Goal: Task Accomplishment & Management: Complete application form

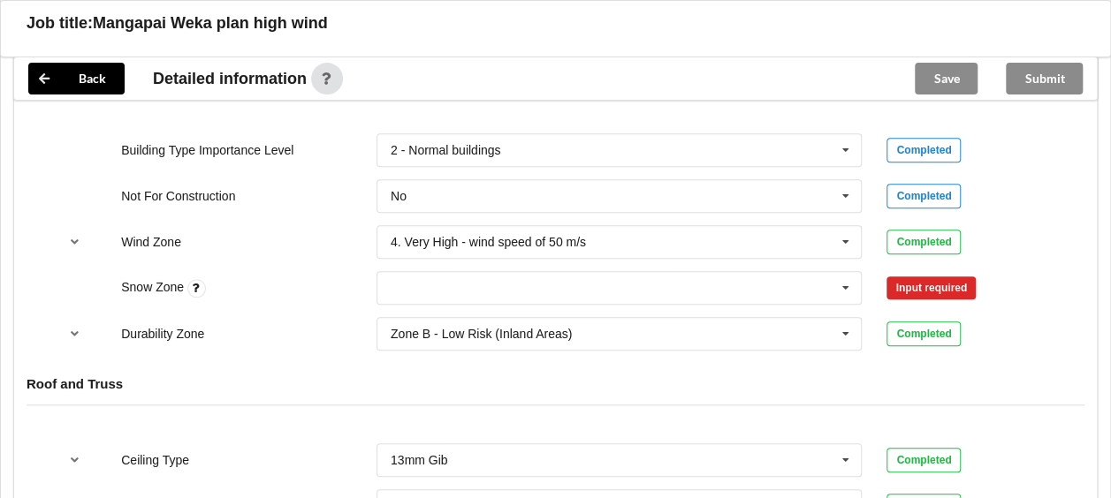
scroll to position [795, 0]
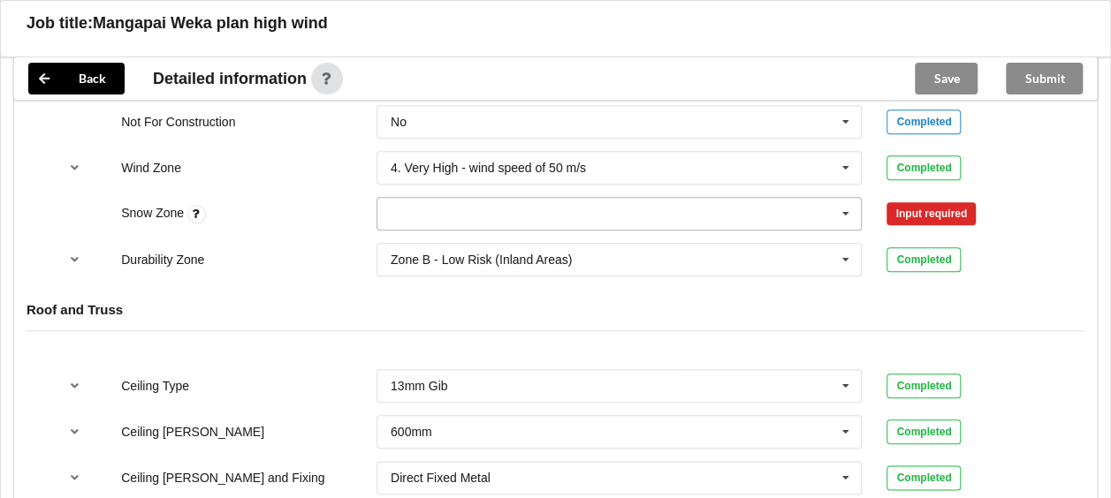
click at [841, 209] on icon at bounding box center [845, 214] width 27 height 33
click at [771, 169] on input "text" at bounding box center [620, 168] width 484 height 32
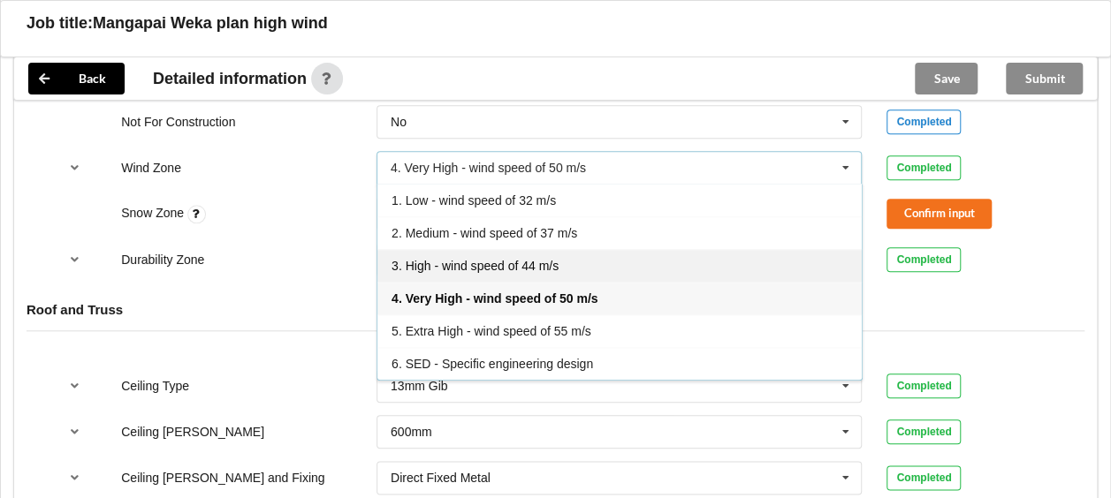
click at [546, 260] on span "3. High - wind speed of 44 m/s" at bounding box center [474, 266] width 167 height 14
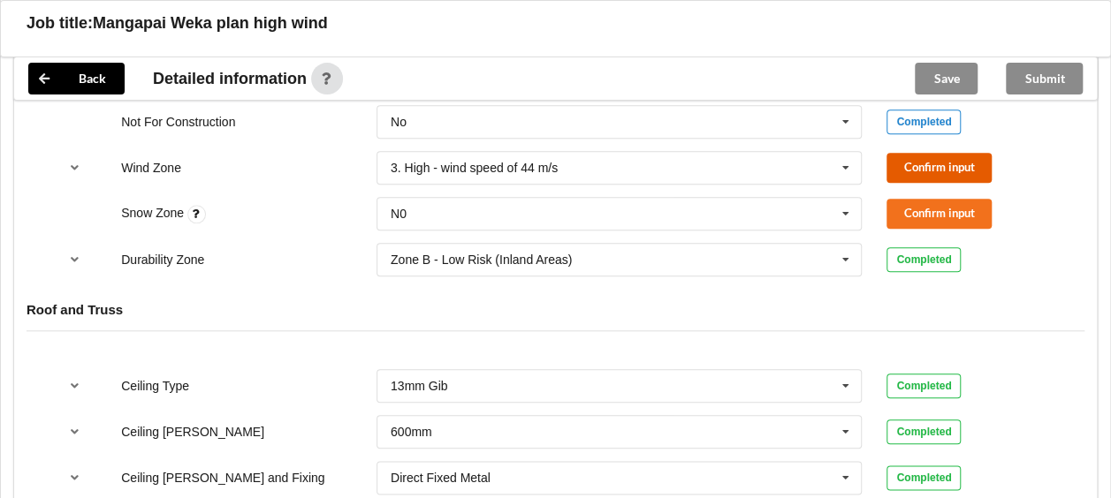
click at [910, 163] on button "Confirm input" at bounding box center [938, 167] width 105 height 29
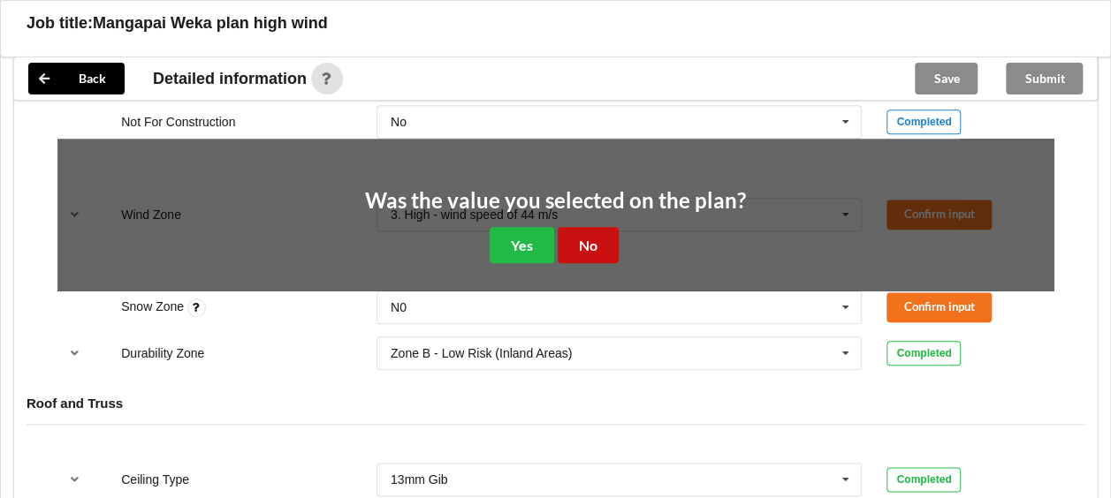
click at [597, 229] on button "No" at bounding box center [588, 245] width 61 height 36
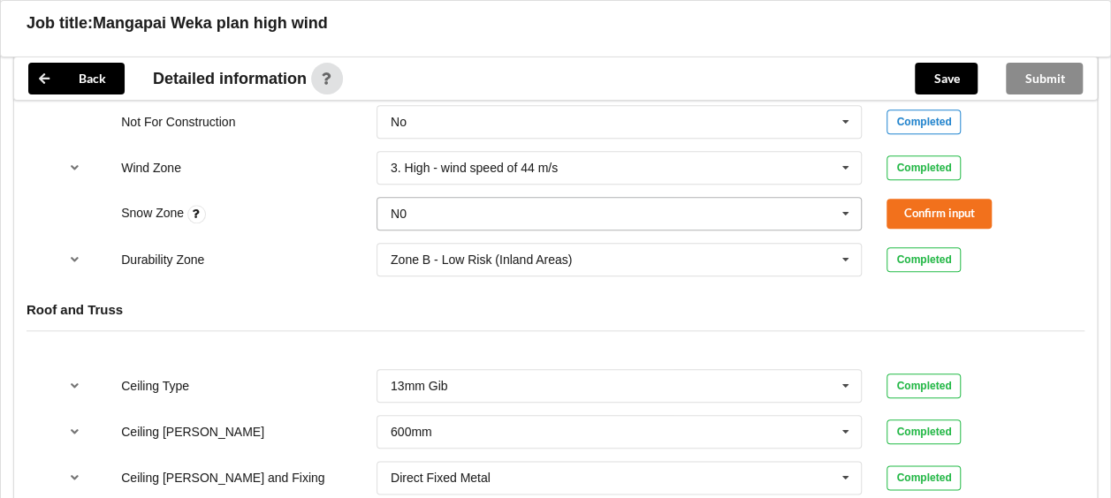
click at [614, 210] on input "text" at bounding box center [620, 214] width 484 height 32
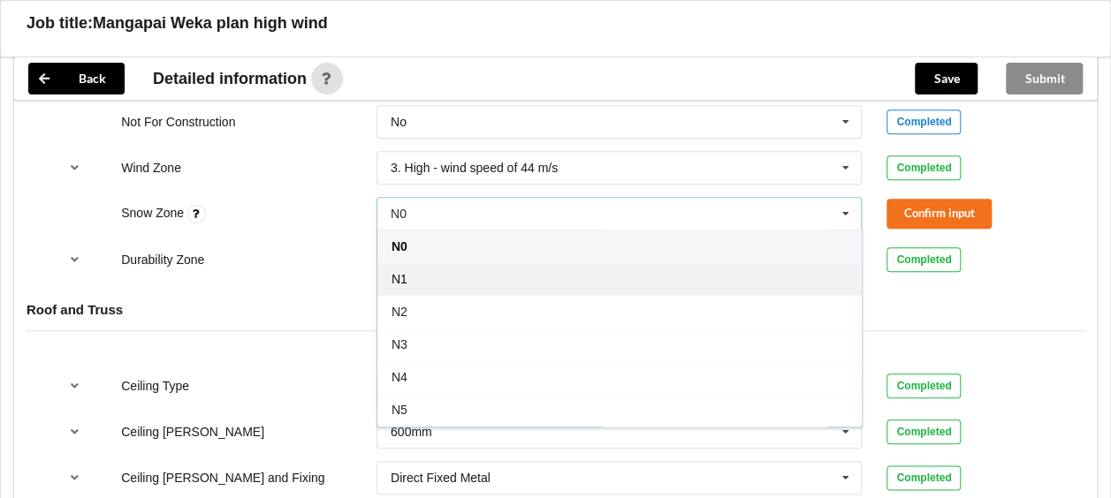
click at [470, 270] on div "N1" at bounding box center [619, 278] width 484 height 33
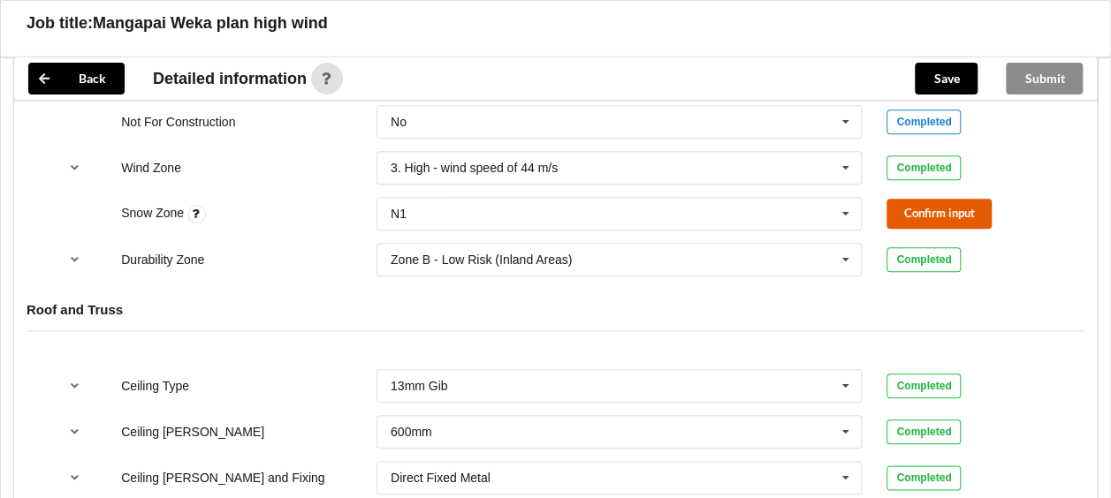
click at [928, 201] on button "Confirm input" at bounding box center [938, 213] width 105 height 29
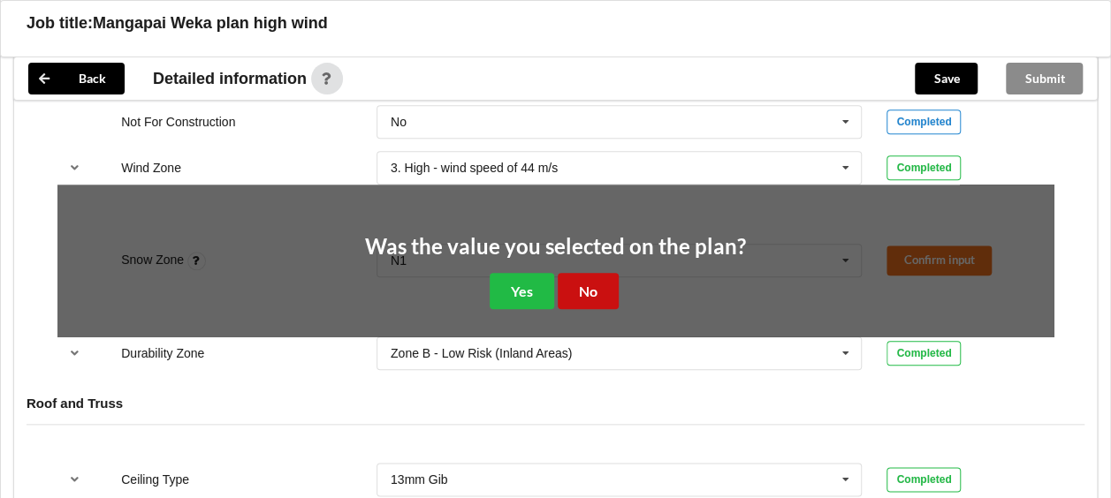
click at [576, 290] on button "No" at bounding box center [588, 291] width 61 height 36
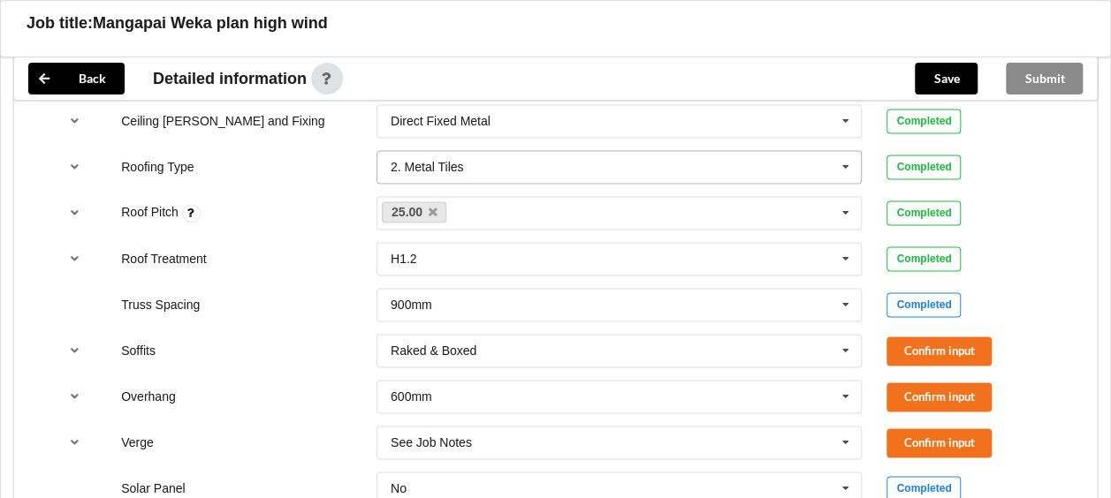
scroll to position [1237, 0]
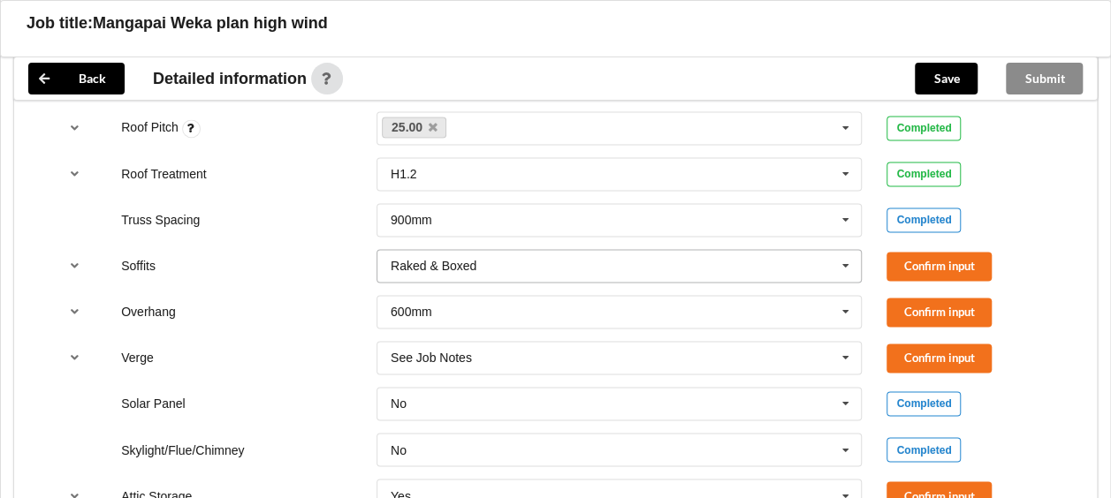
click at [847, 255] on icon at bounding box center [845, 266] width 27 height 33
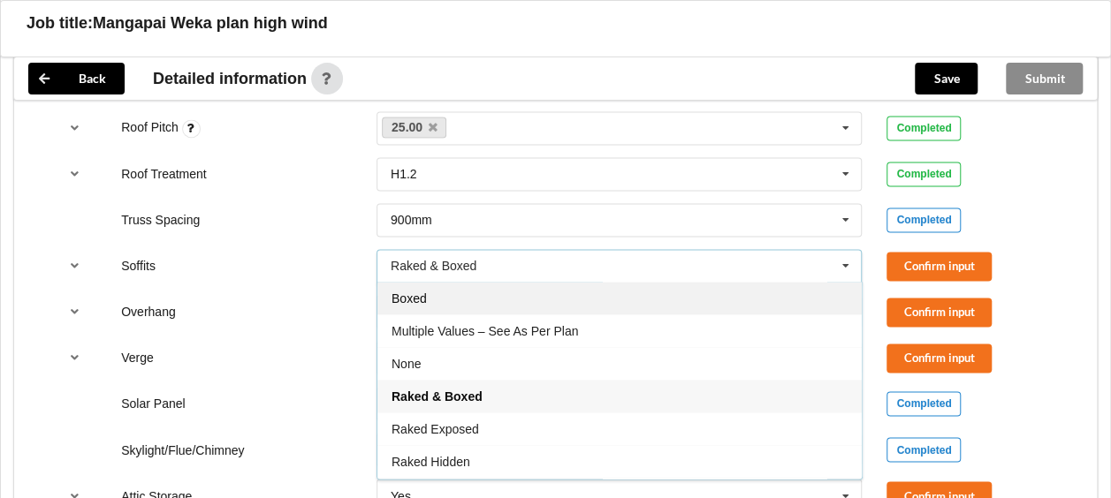
click at [426, 295] on div "Boxed" at bounding box center [619, 298] width 484 height 33
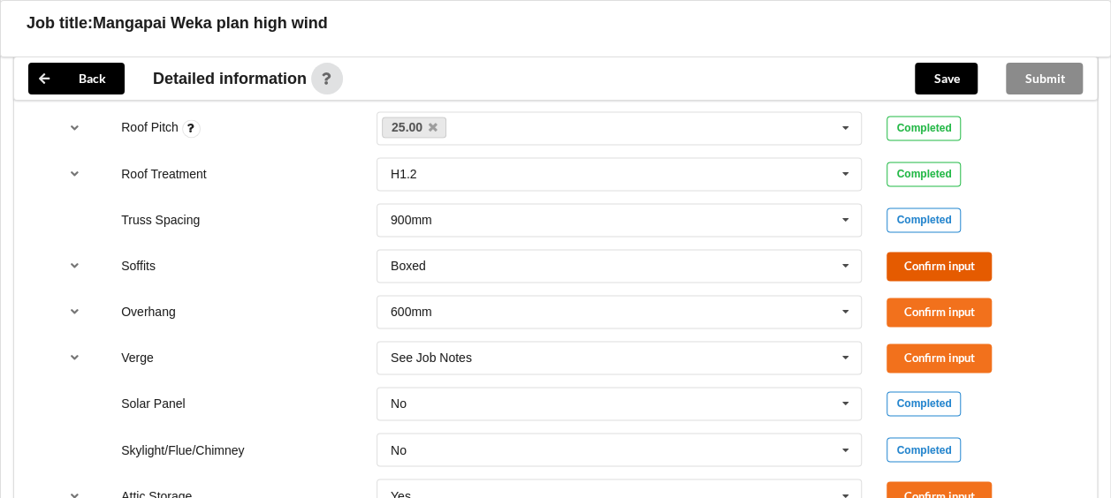
click at [917, 258] on button "Confirm input" at bounding box center [938, 266] width 105 height 29
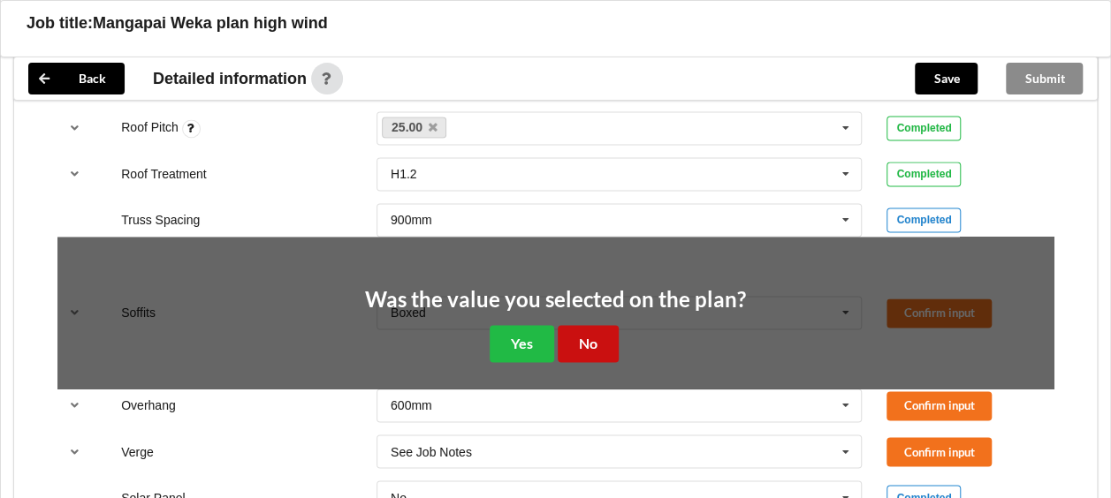
click at [601, 335] on button "No" at bounding box center [588, 343] width 61 height 36
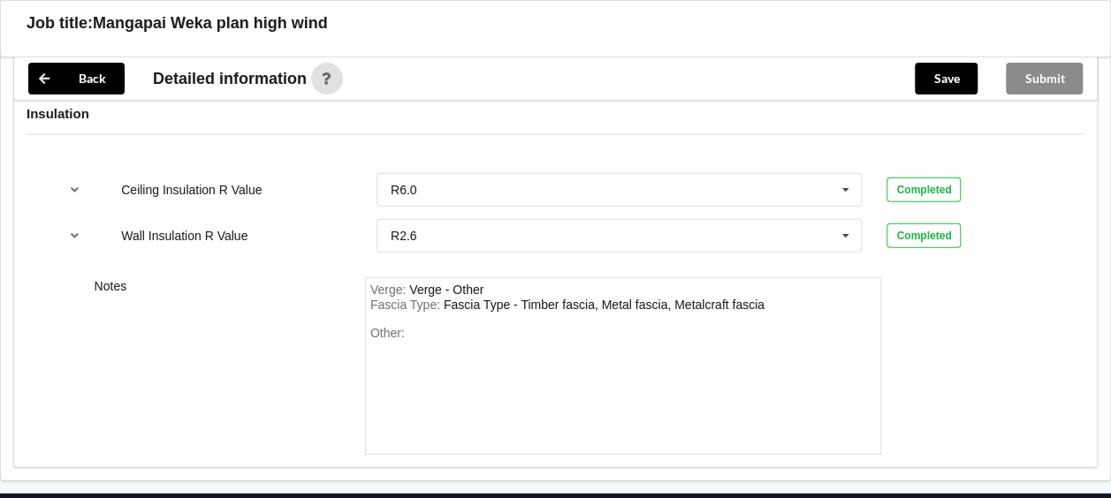
scroll to position [2241, 0]
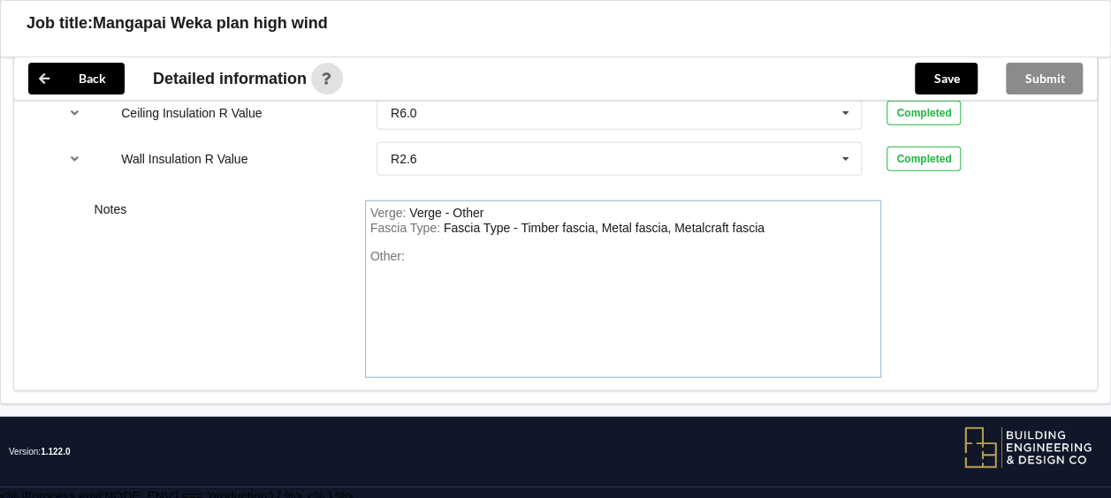
click at [463, 251] on div "Other:" at bounding box center [623, 311] width 506 height 124
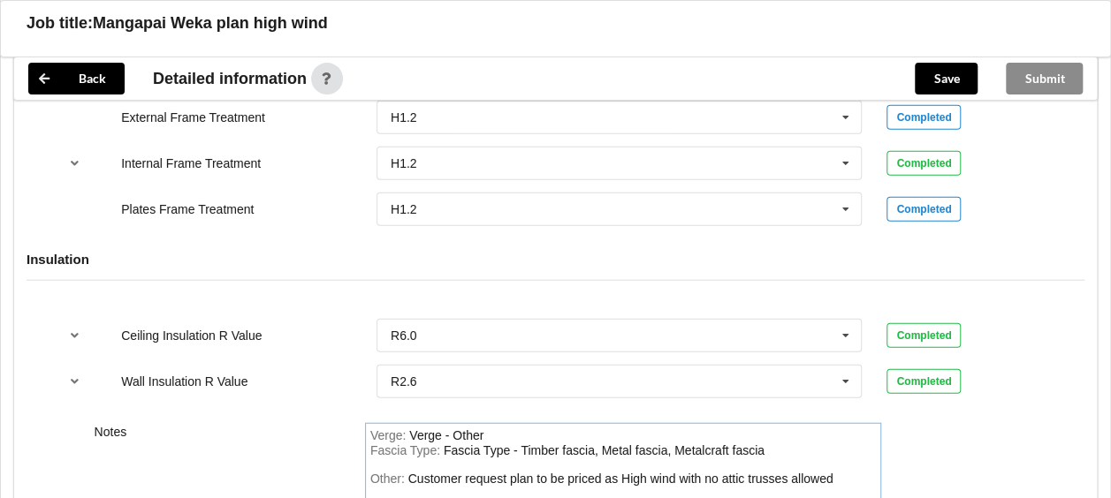
scroll to position [1711, 0]
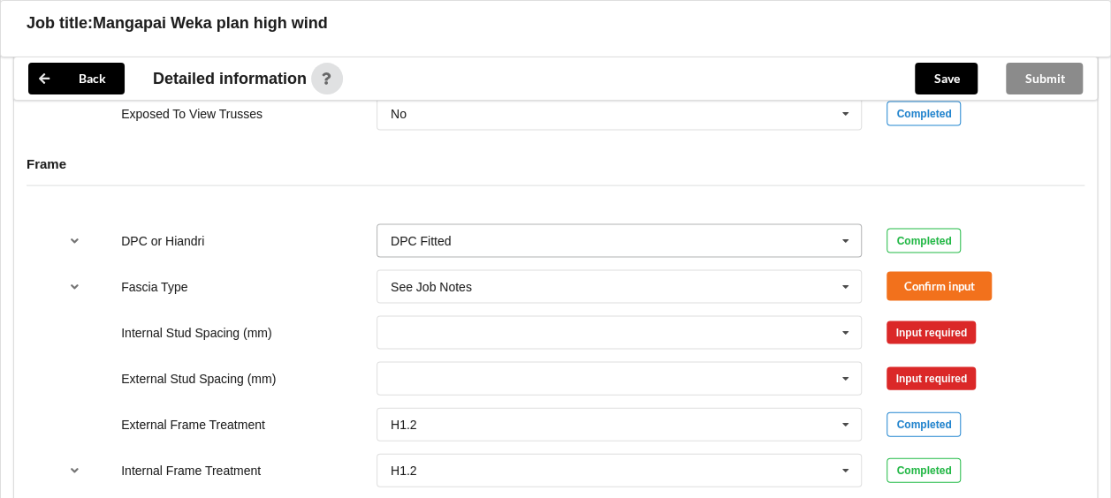
click at [847, 232] on icon at bounding box center [845, 241] width 27 height 33
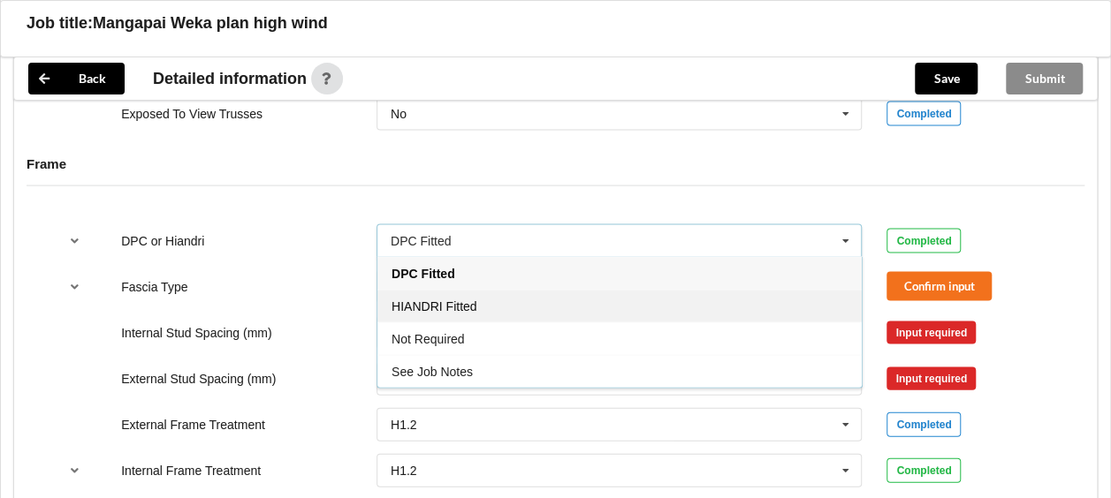
drag, startPoint x: 418, startPoint y: 302, endPoint x: 573, endPoint y: 284, distance: 155.8
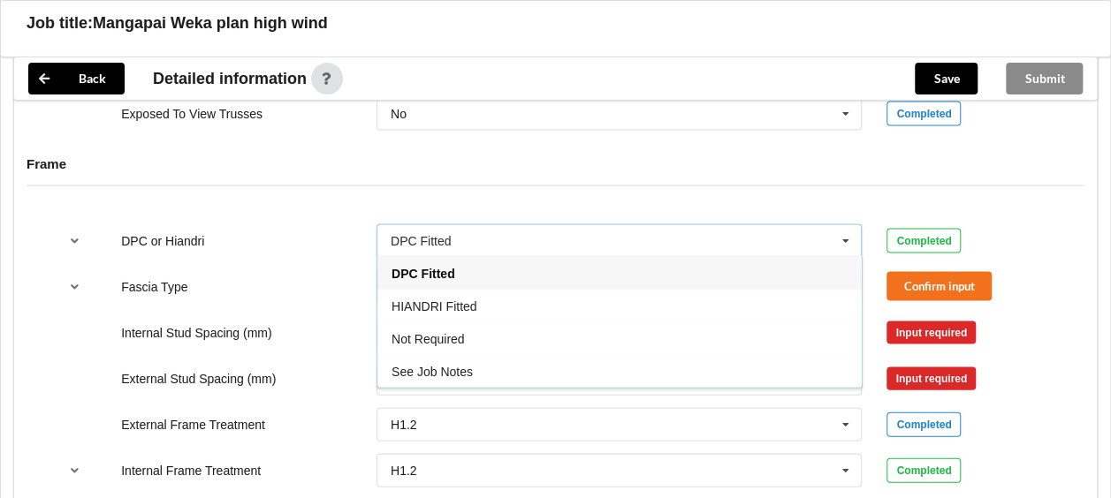
click at [419, 302] on span "HIANDRI Fitted" at bounding box center [433, 307] width 85 height 14
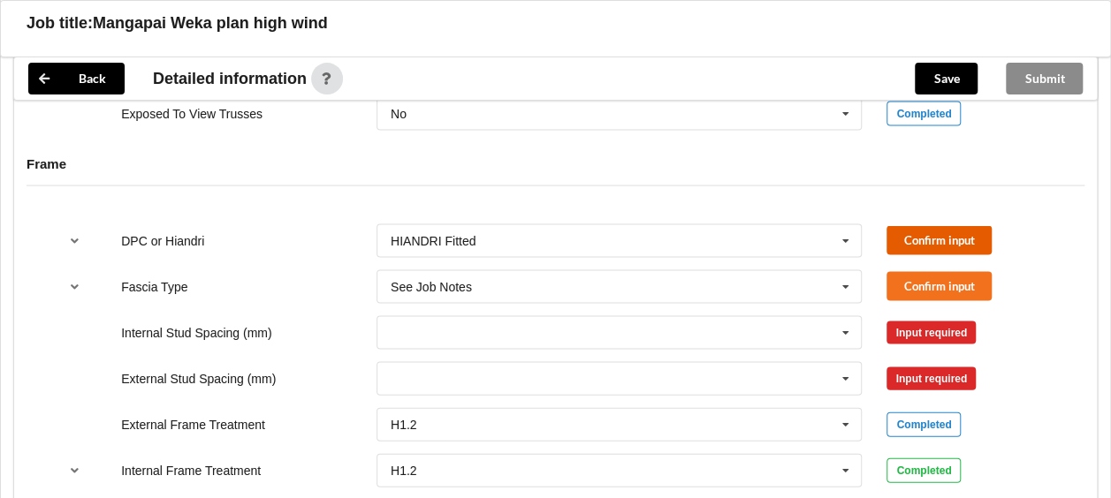
click at [916, 235] on button "Confirm input" at bounding box center [938, 240] width 105 height 29
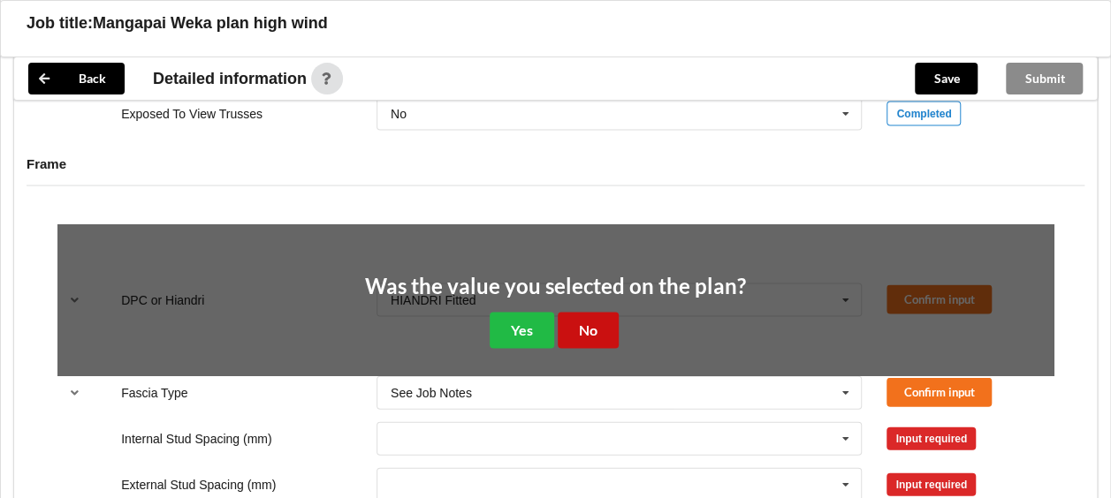
click at [593, 328] on button "No" at bounding box center [588, 331] width 61 height 36
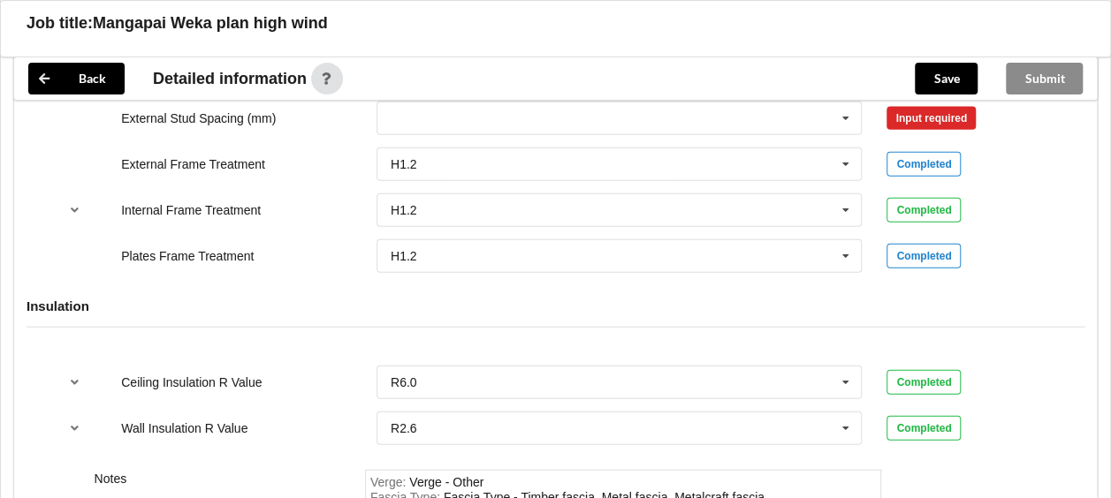
scroll to position [2153, 0]
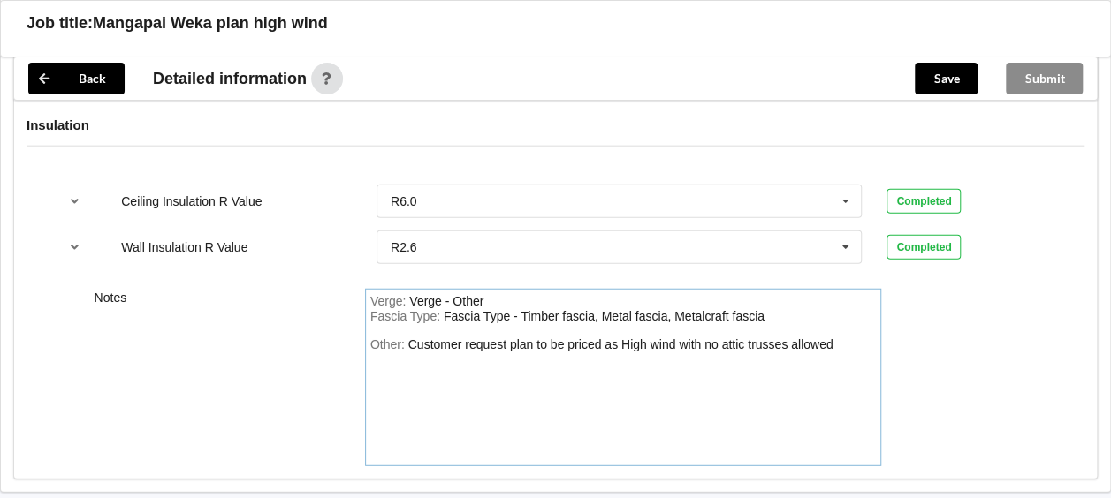
click at [855, 339] on div "Other: Customer request plan to be priced as High wind with no attic trusses al…" at bounding box center [623, 400] width 506 height 124
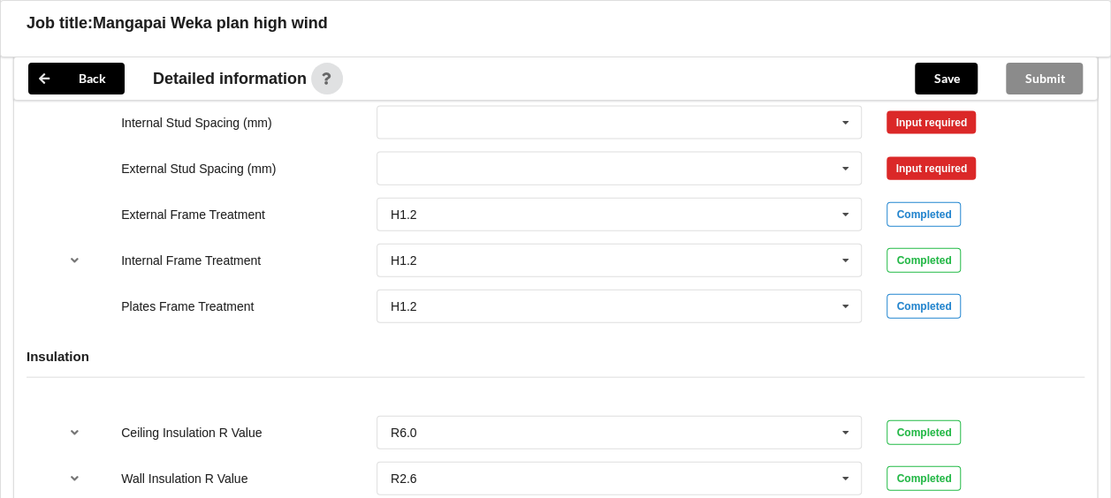
scroll to position [1711, 0]
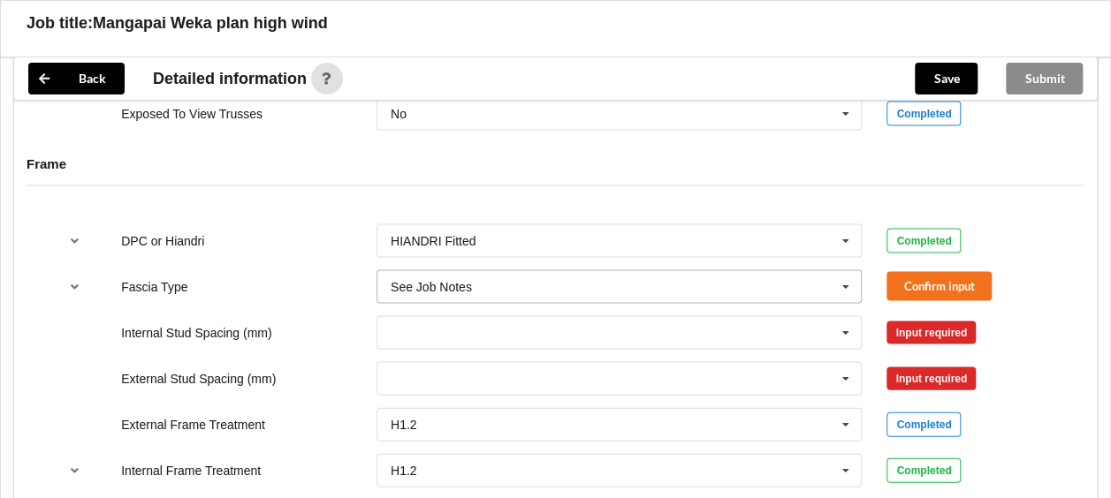
click at [841, 272] on icon at bounding box center [845, 287] width 27 height 33
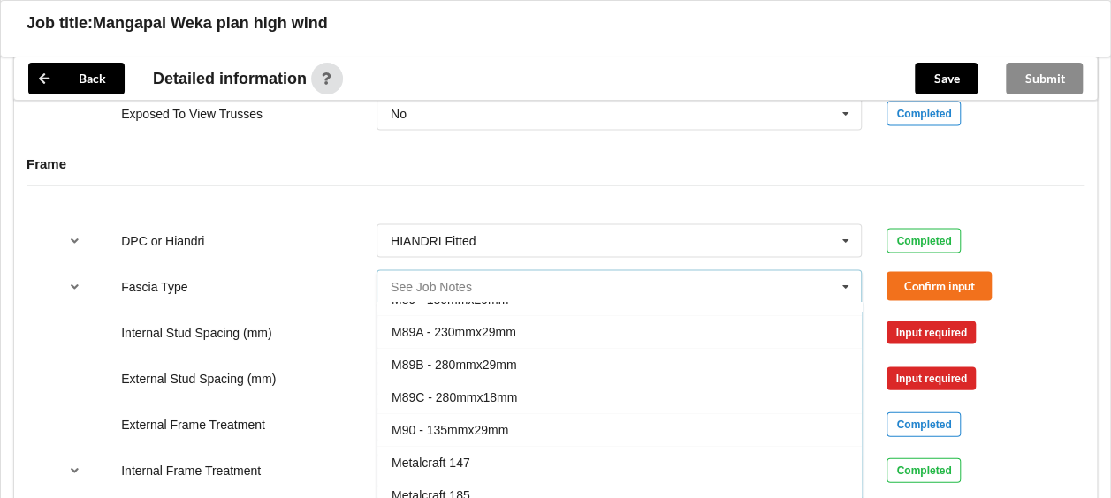
scroll to position [305, 0]
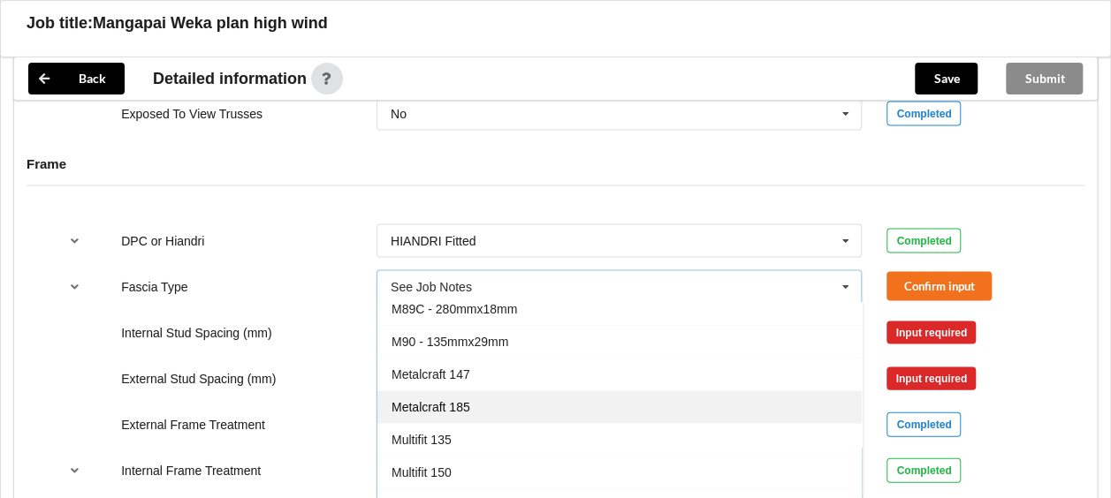
click at [460, 400] on span "Metalcraft 185" at bounding box center [430, 407] width 79 height 14
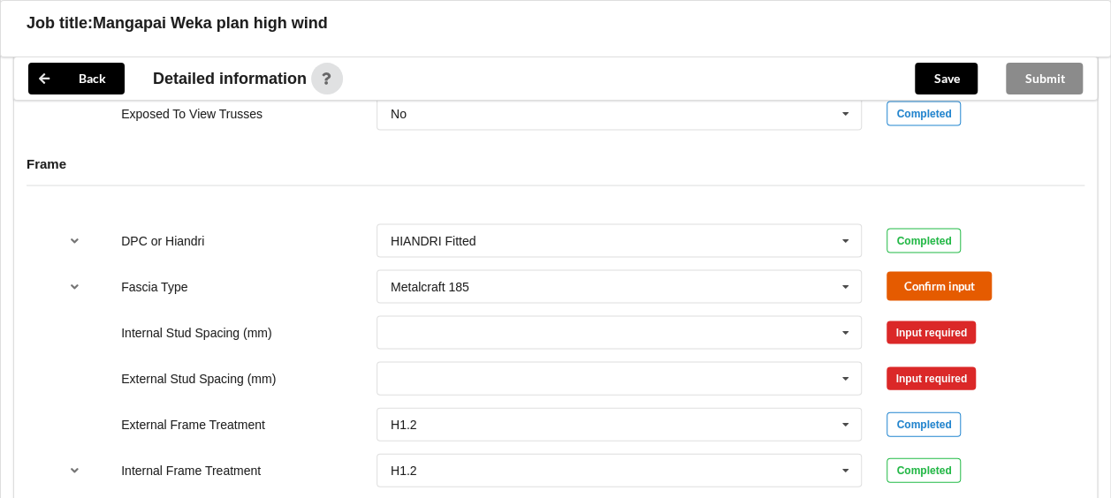
click at [954, 281] on button "Confirm input" at bounding box center [938, 286] width 105 height 29
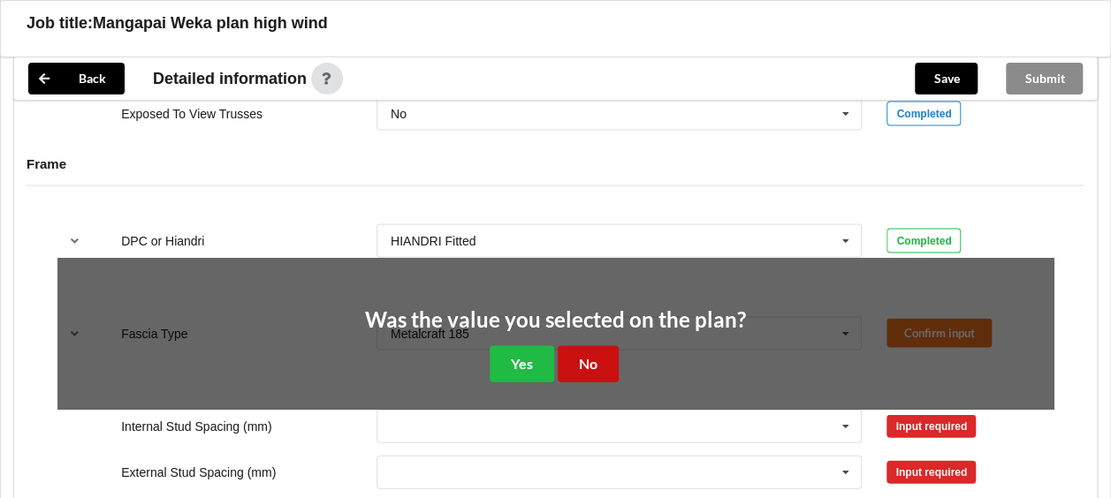
click at [585, 348] on button "No" at bounding box center [588, 364] width 61 height 36
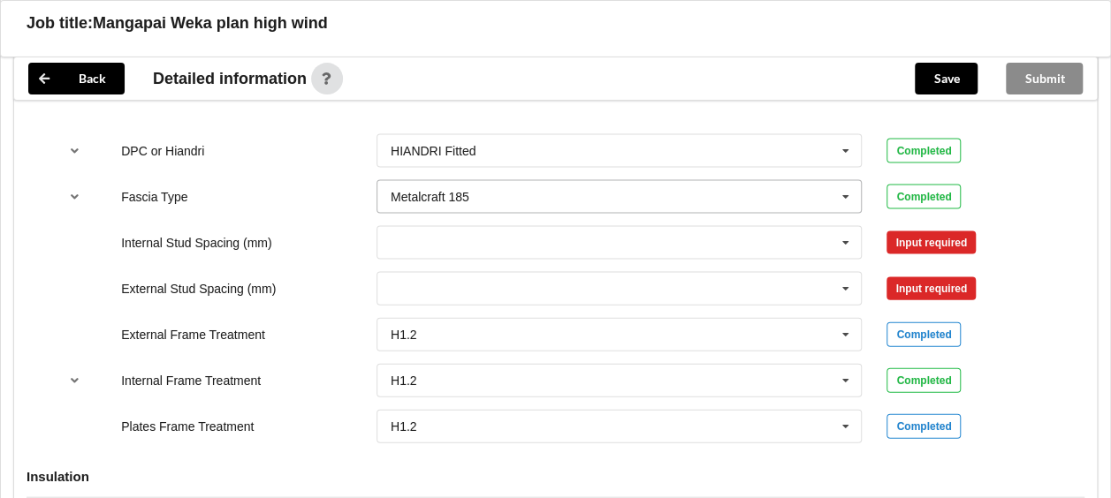
scroll to position [1799, 0]
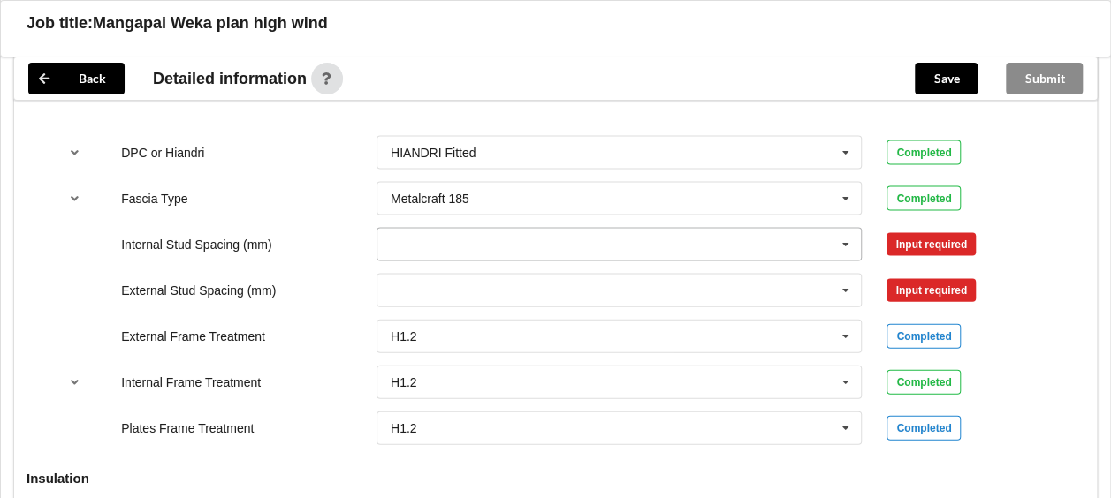
click at [843, 237] on icon at bounding box center [845, 245] width 27 height 33
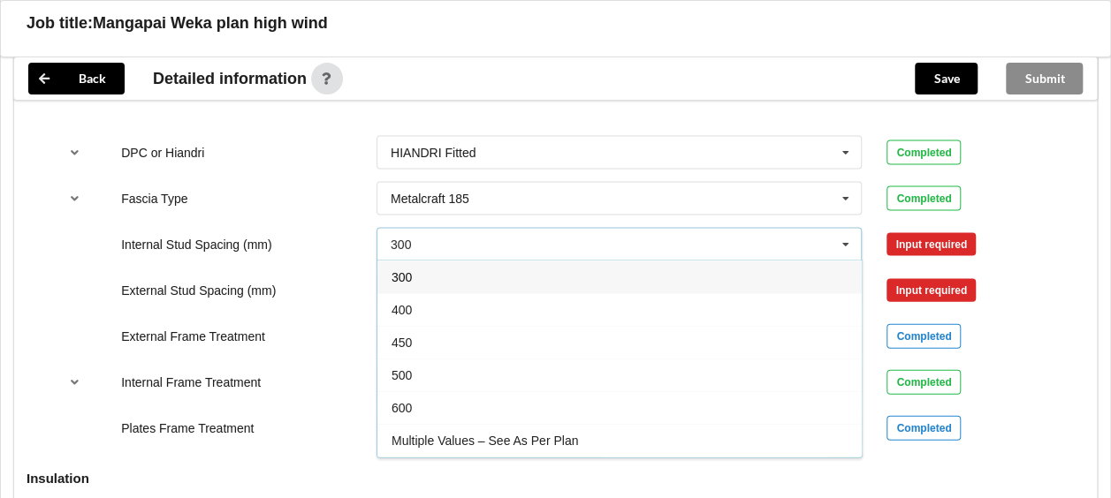
click at [429, 396] on div "600" at bounding box center [619, 407] width 484 height 33
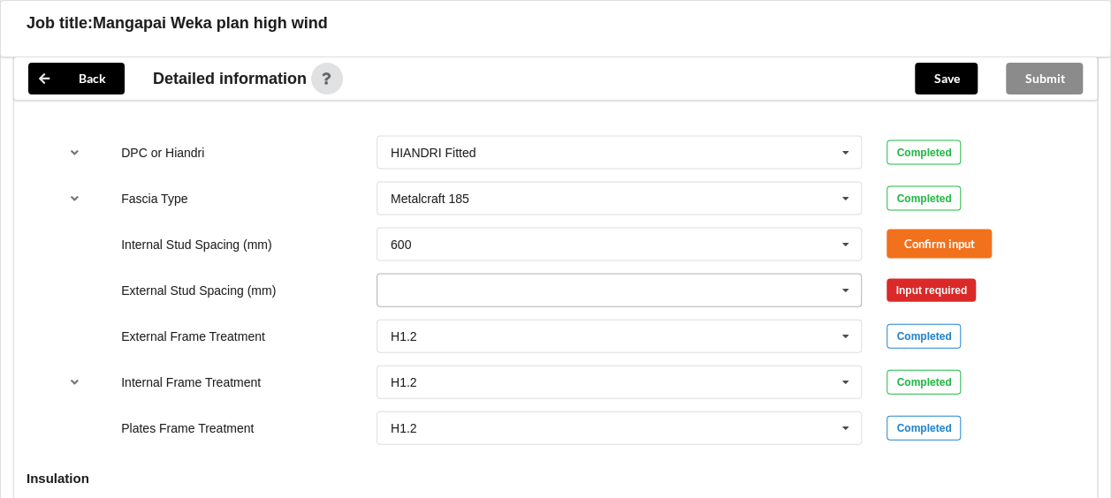
click at [460, 285] on input "text" at bounding box center [620, 291] width 484 height 32
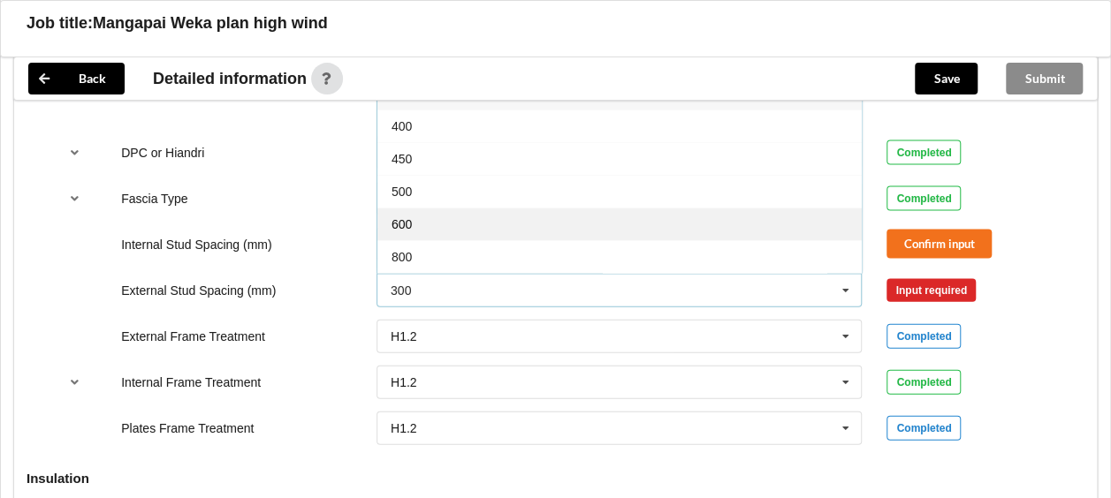
click at [439, 224] on div "600" at bounding box center [619, 224] width 484 height 33
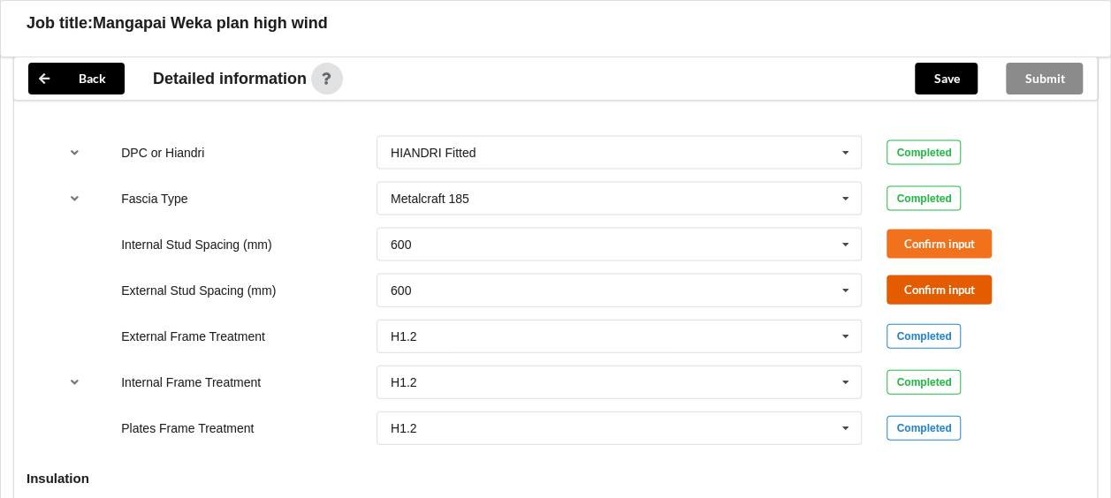
click at [944, 284] on button "Confirm input" at bounding box center [938, 290] width 105 height 29
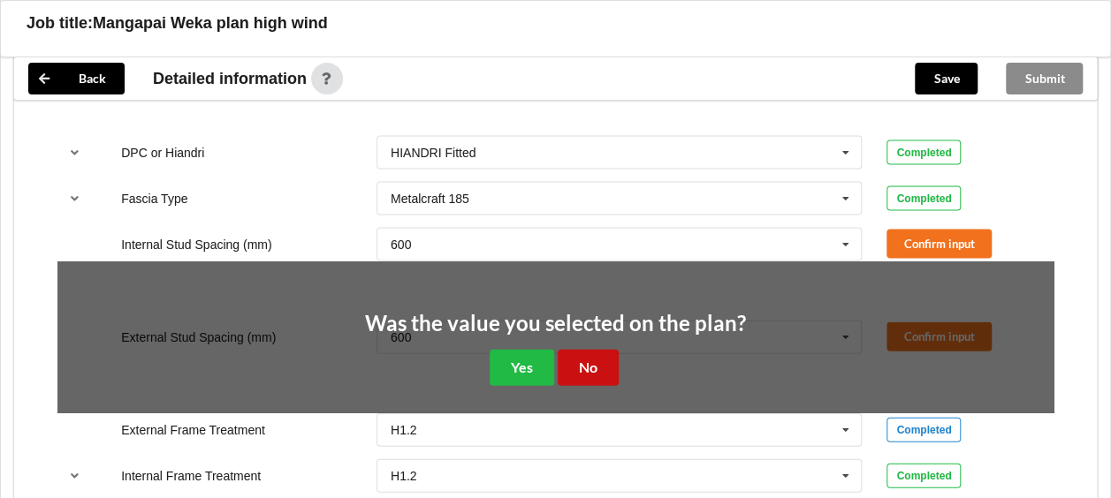
click at [589, 357] on button "No" at bounding box center [588, 368] width 61 height 36
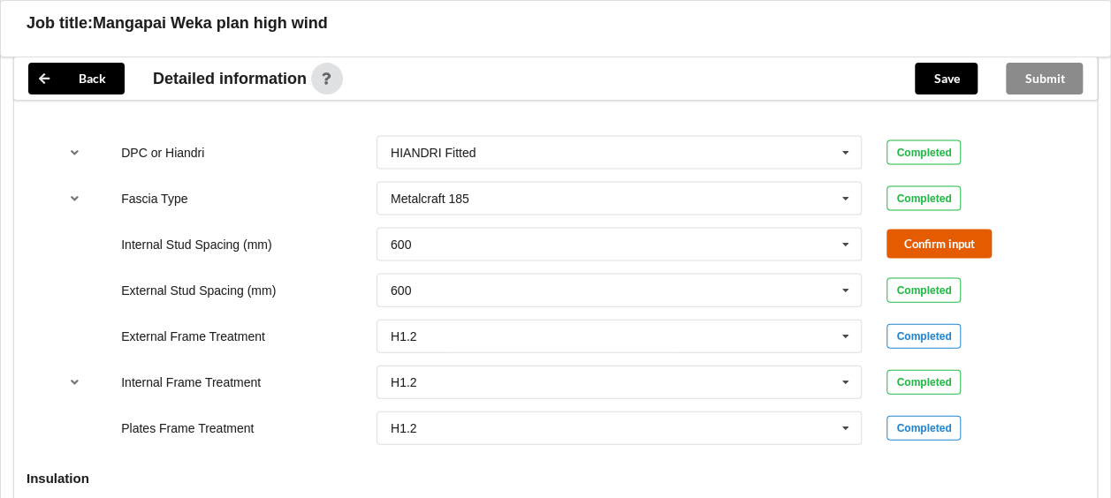
click at [951, 238] on button "Confirm input" at bounding box center [938, 244] width 105 height 29
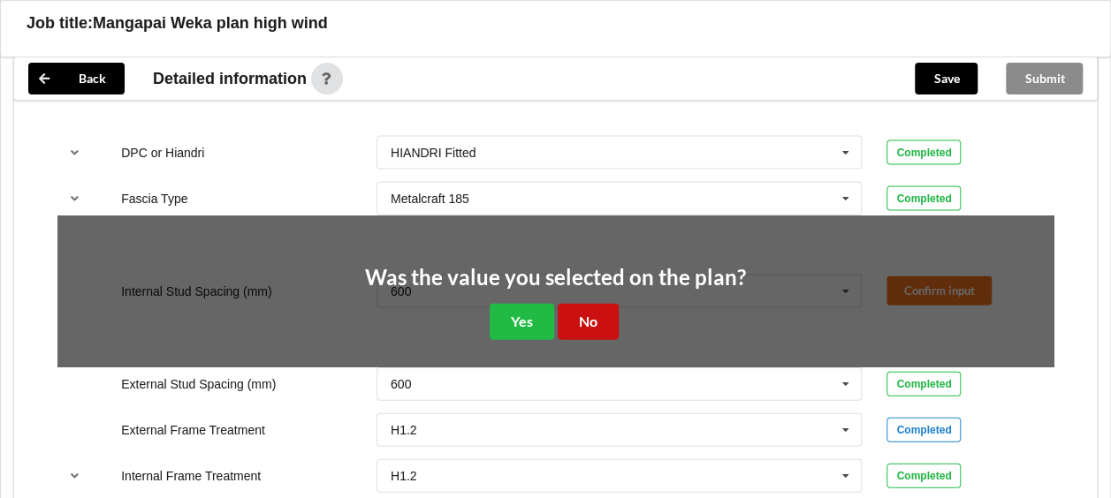
click at [570, 324] on button "No" at bounding box center [588, 322] width 61 height 36
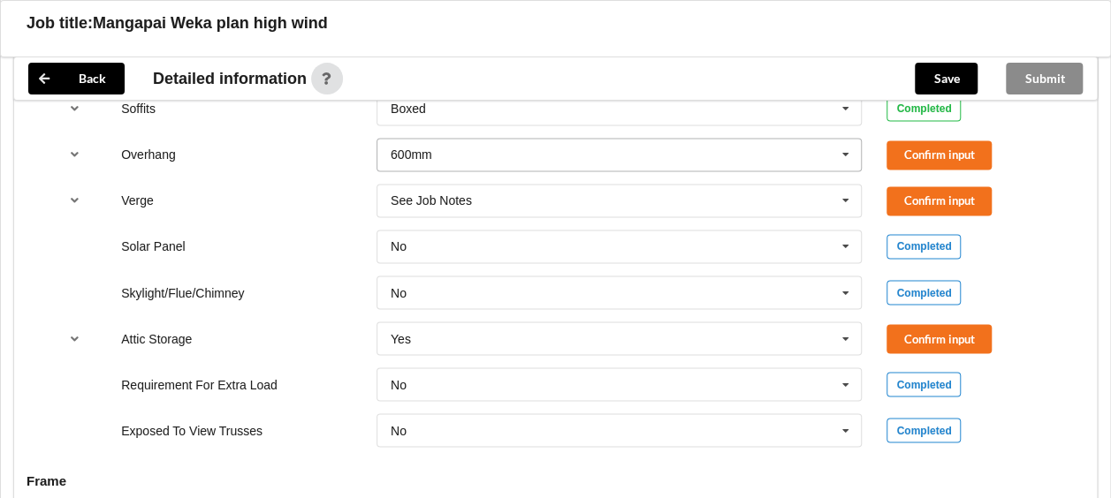
scroll to position [1166, 0]
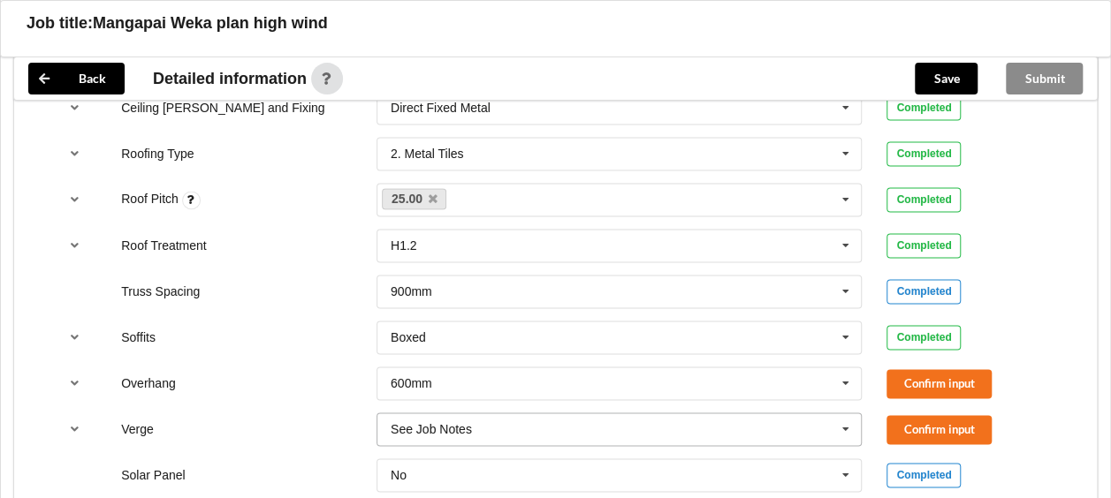
click at [846, 426] on icon at bounding box center [845, 430] width 27 height 33
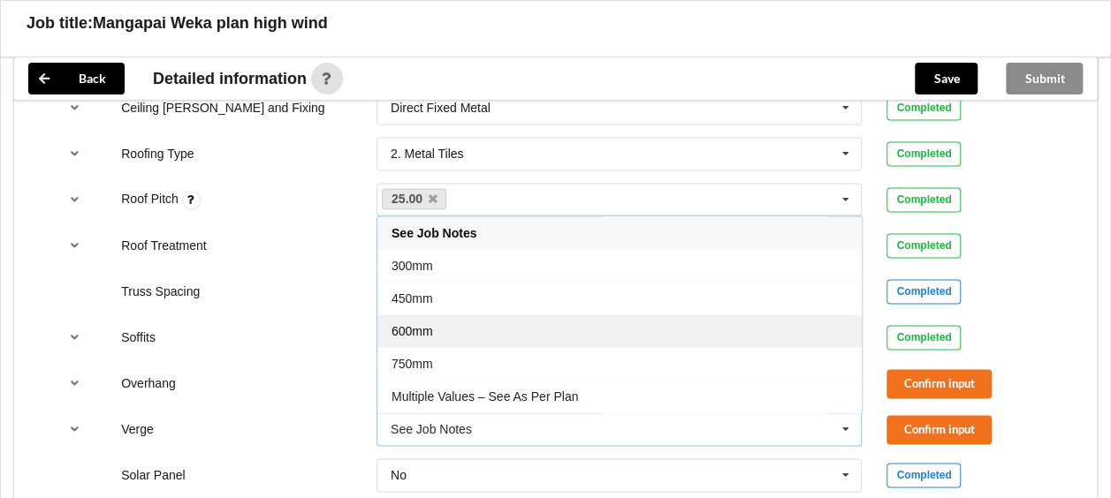
click at [445, 319] on div "600mm" at bounding box center [619, 331] width 484 height 33
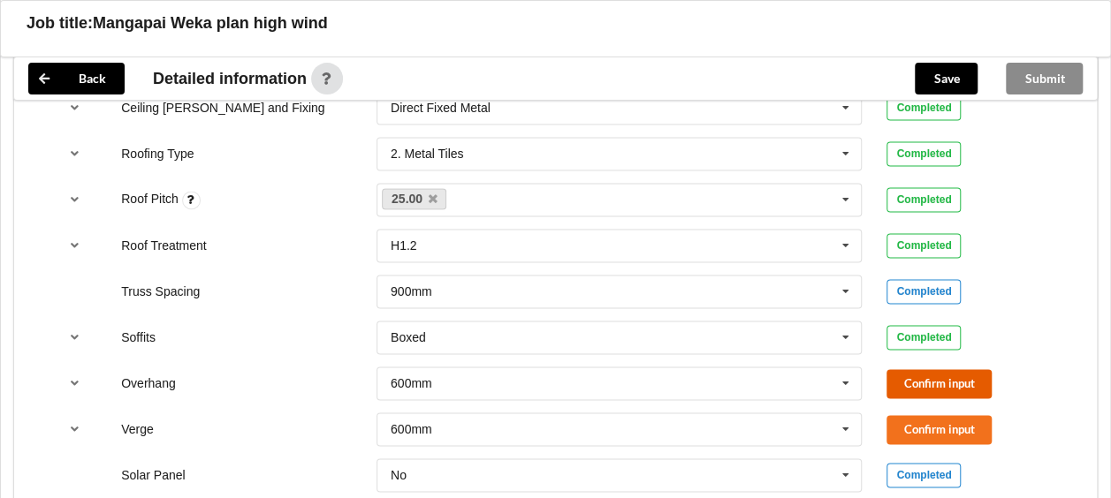
click at [939, 379] on button "Confirm input" at bounding box center [938, 383] width 105 height 29
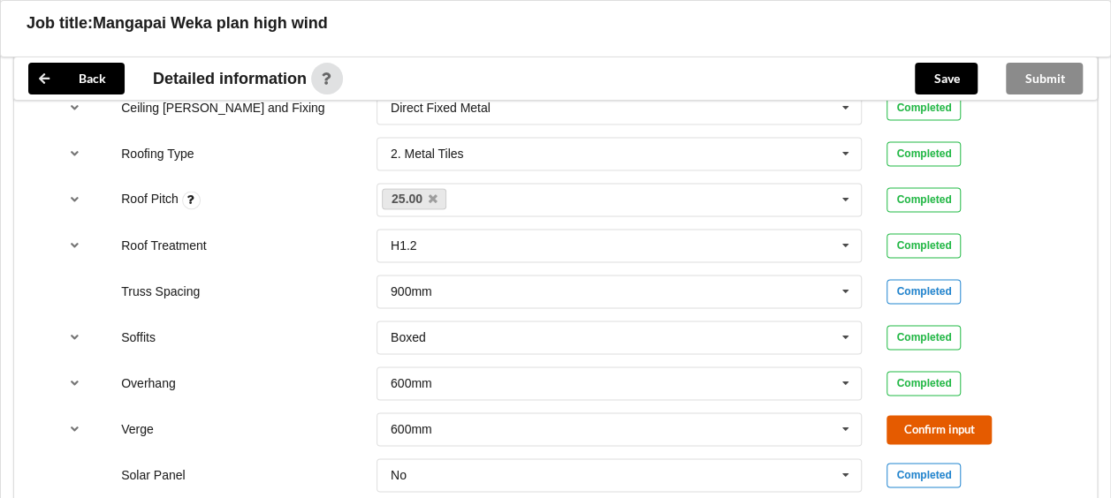
click at [910, 420] on button "Confirm input" at bounding box center [938, 429] width 105 height 29
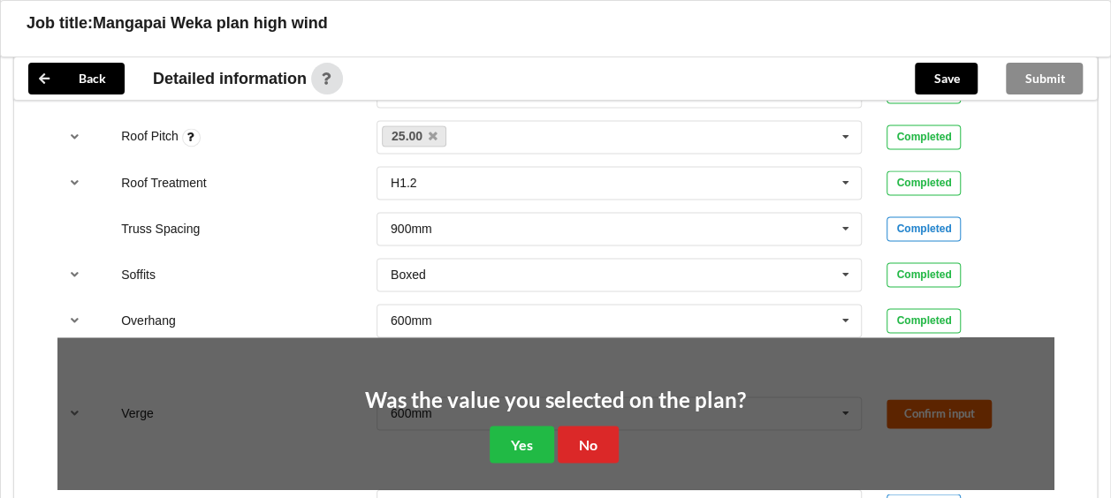
scroll to position [1254, 0]
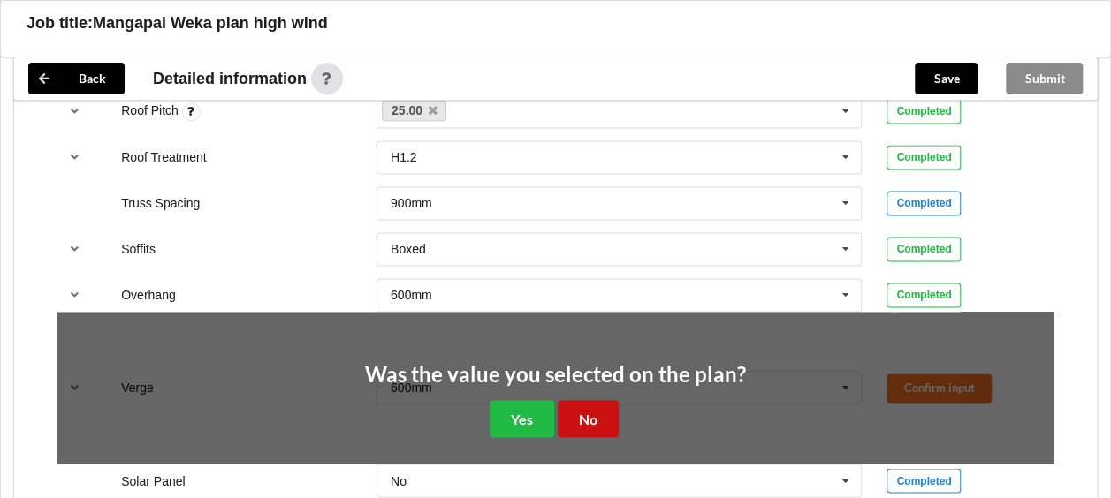
click at [601, 410] on button "No" at bounding box center [588, 418] width 61 height 36
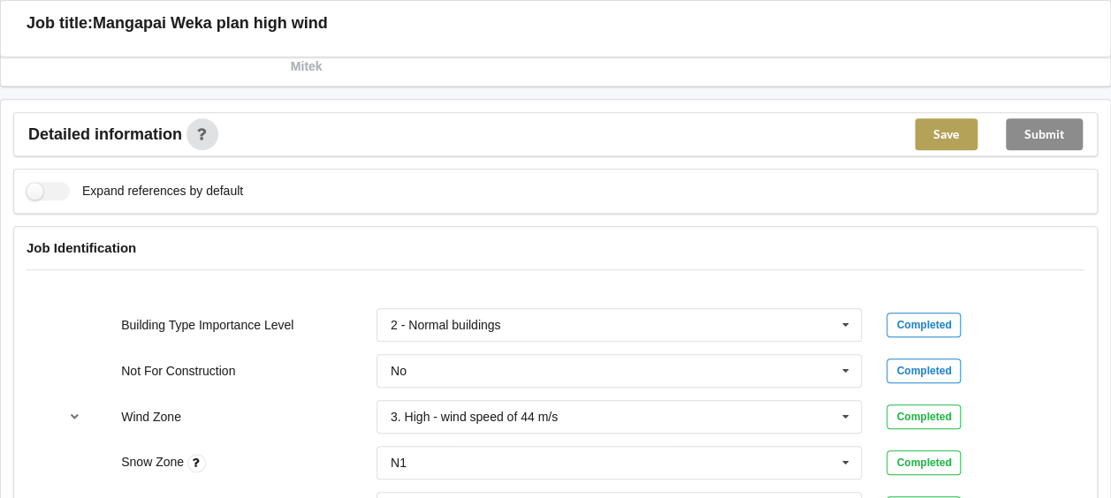
click at [939, 127] on button "Save" at bounding box center [946, 134] width 63 height 32
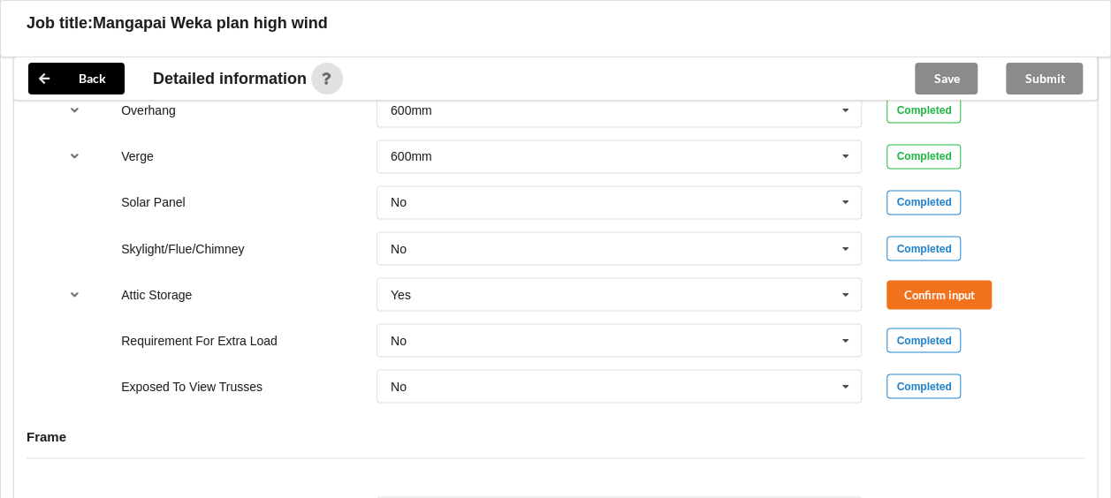
scroll to position [1502, 0]
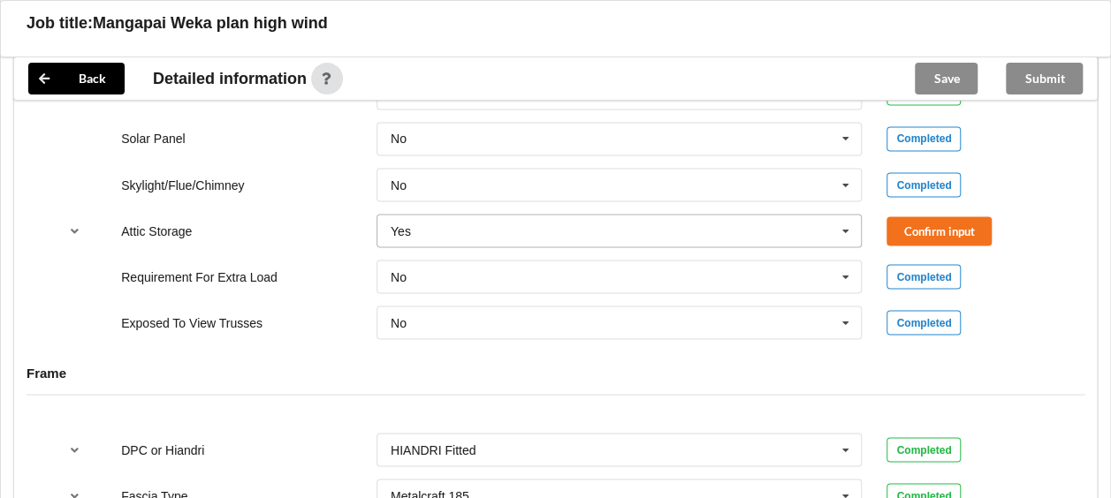
click at [843, 224] on icon at bounding box center [845, 231] width 27 height 33
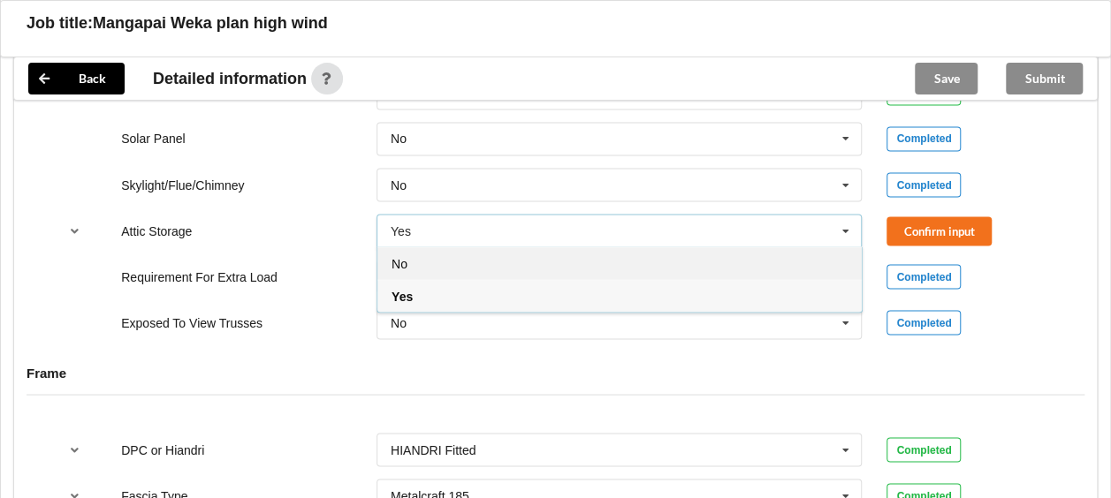
click at [397, 256] on span "No" at bounding box center [399, 263] width 16 height 14
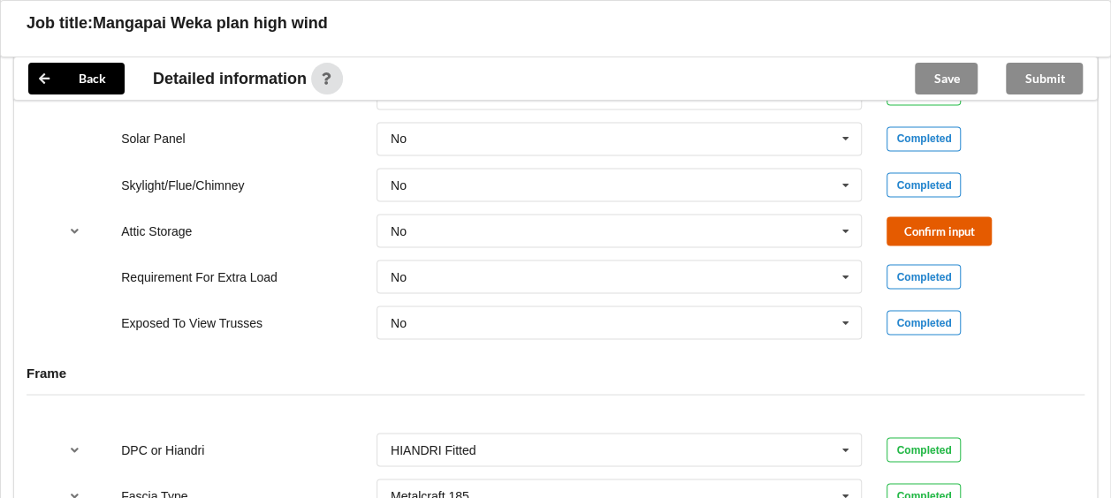
click at [923, 225] on button "Confirm input" at bounding box center [938, 231] width 105 height 29
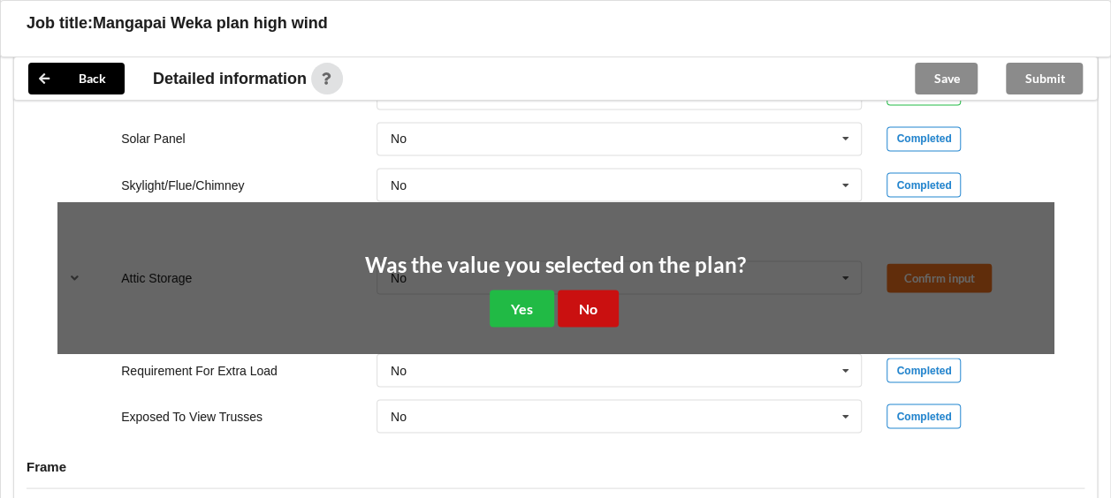
click at [578, 306] on button "No" at bounding box center [588, 308] width 61 height 36
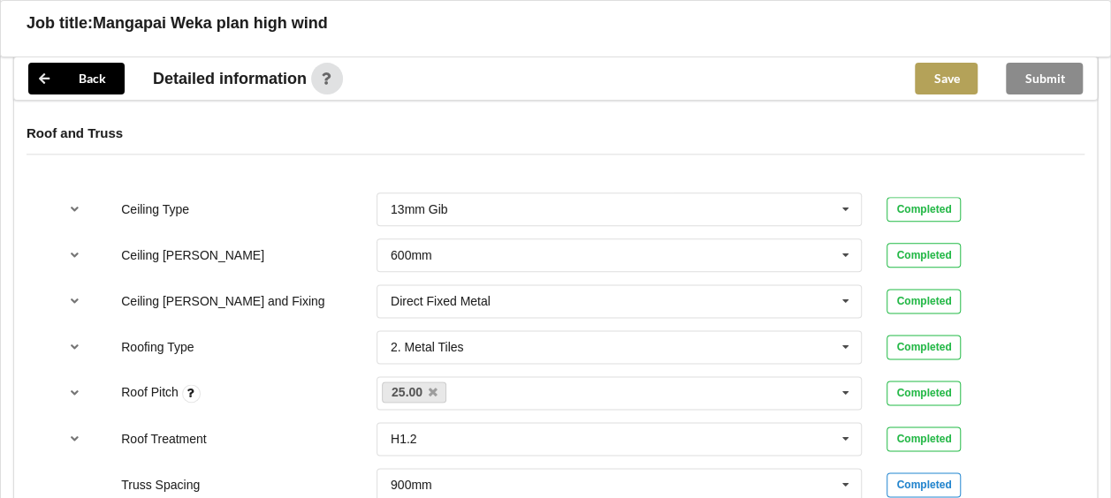
click at [944, 72] on button "Save" at bounding box center [946, 79] width 63 height 32
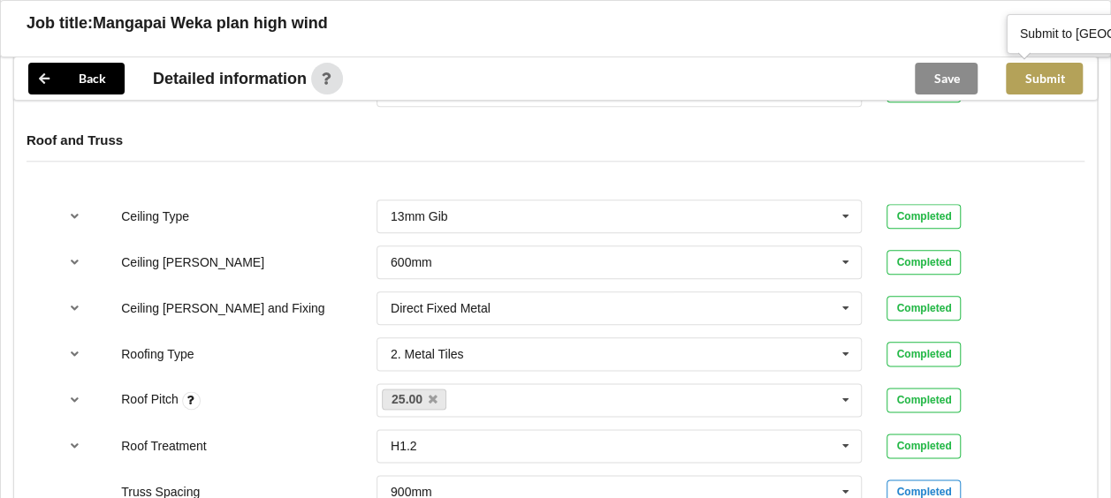
click at [1050, 71] on button "Submit" at bounding box center [1044, 79] width 77 height 32
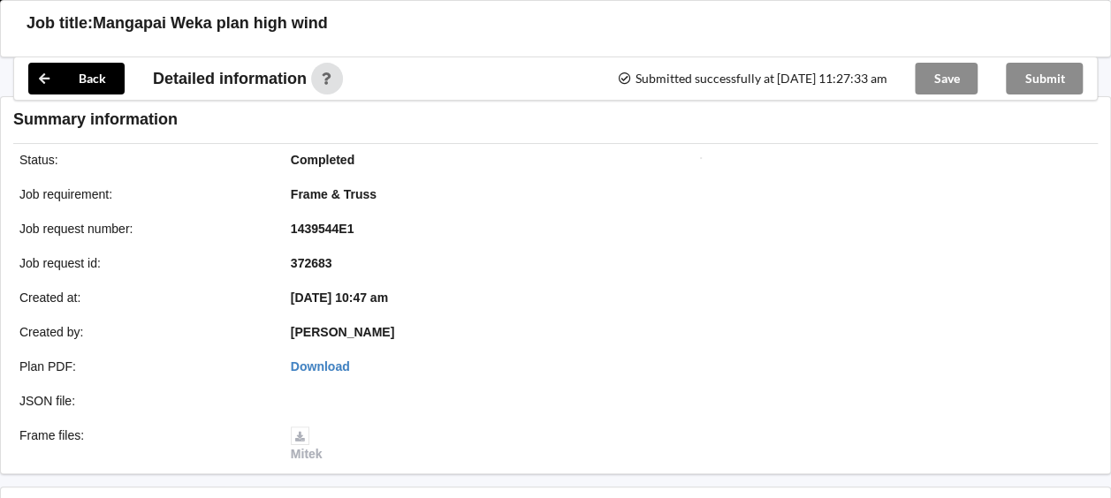
scroll to position [884, 0]
